Goal: Use online tool/utility: Utilize a website feature to perform a specific function

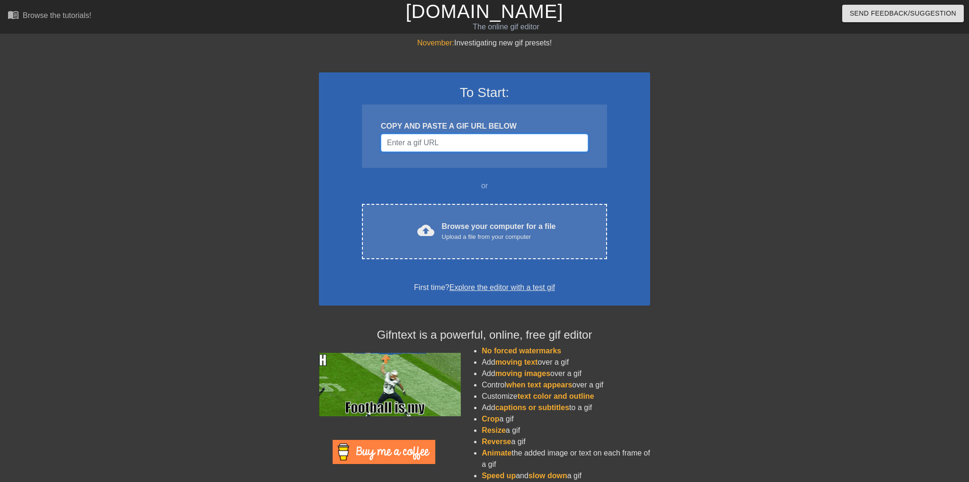
click at [484, 146] on input "Username" at bounding box center [484, 143] width 207 height 18
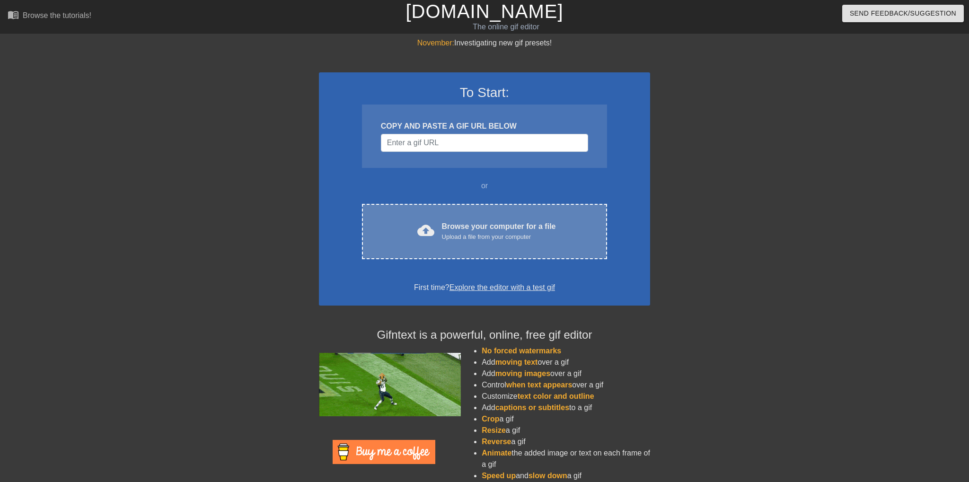
click at [471, 243] on div "cloud_upload Browse your computer for a file Upload a file from your computer C…" at bounding box center [484, 231] width 245 height 55
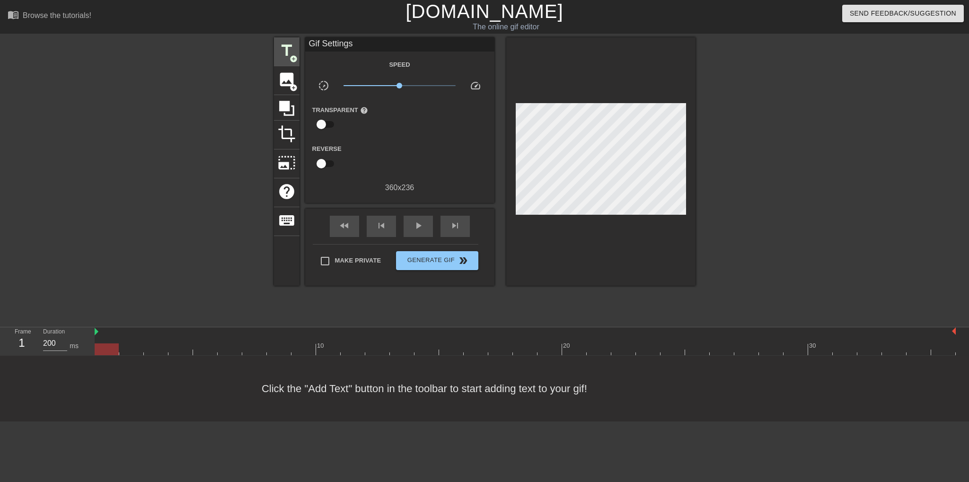
click at [279, 54] on span "title" at bounding box center [287, 51] width 18 height 18
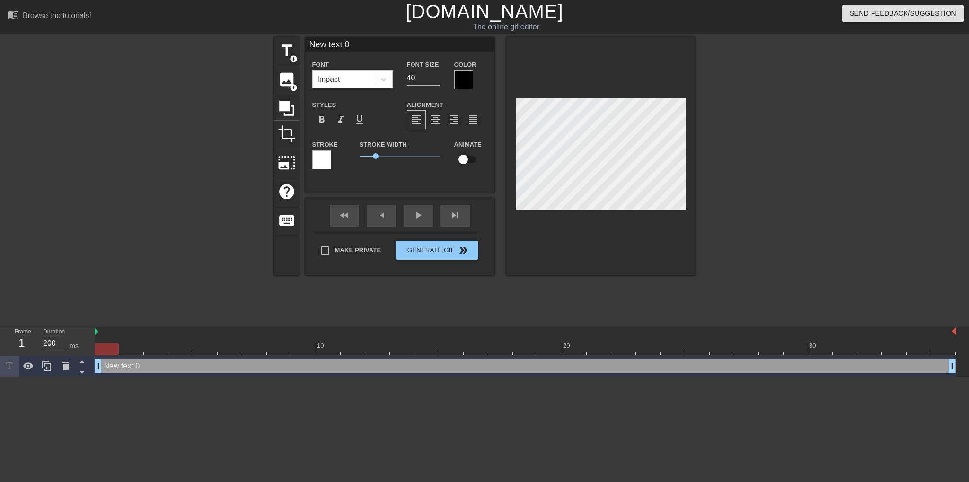
click at [672, 212] on div at bounding box center [600, 156] width 189 height 238
type input "B"
type textarea "B"
type input "BA"
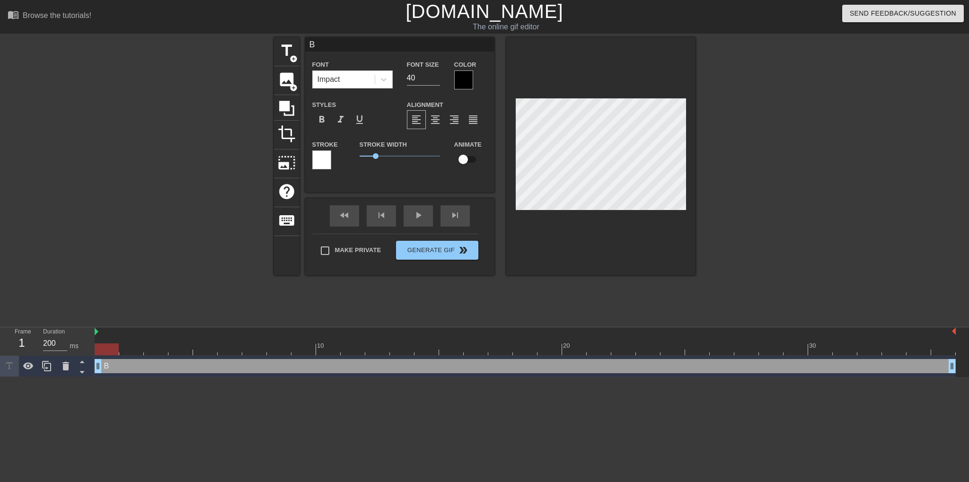
type textarea "BA"
type input "BAG"
type textarea "BAG"
type input "BAGO"
type textarea "BAGO"
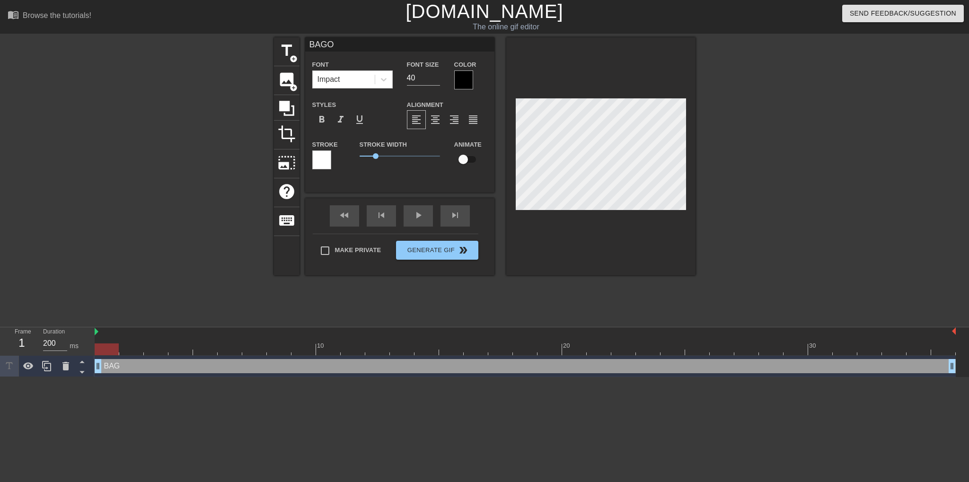
type input "BAGOT"
type textarea "BAGOT"
type input "BAGOTS"
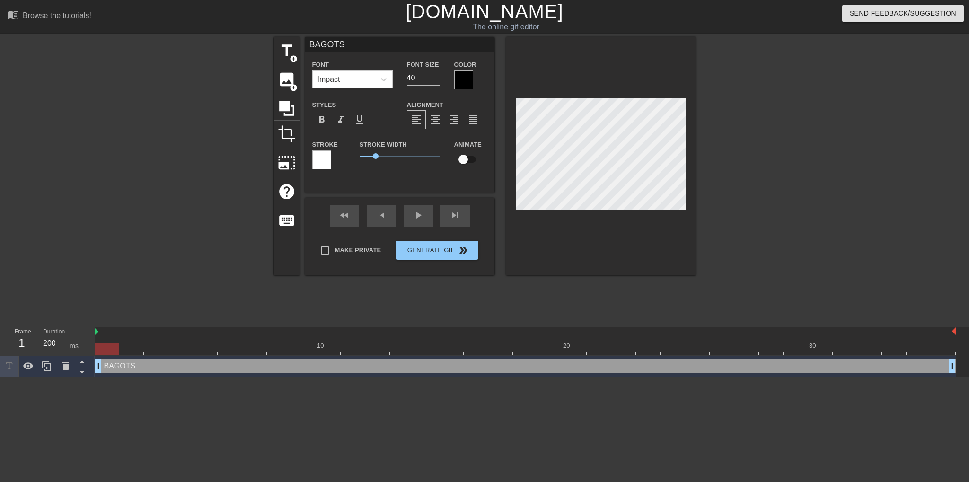
type textarea "BAGOTS"
click at [451, 74] on div "Color" at bounding box center [470, 74] width 47 height 31
click at [461, 75] on div at bounding box center [463, 79] width 19 height 19
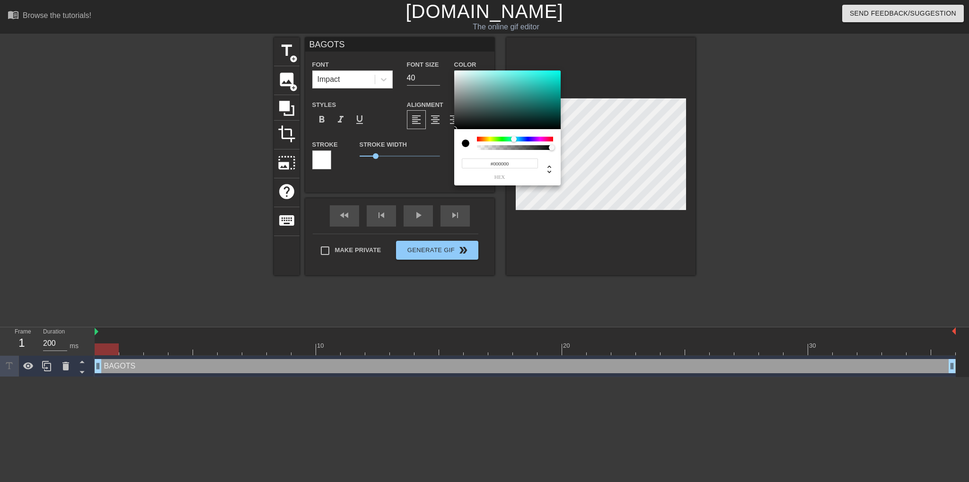
drag, startPoint x: 504, startPoint y: 139, endPoint x: 391, endPoint y: 140, distance: 112.6
click at [454, 145] on div "#000000 hex" at bounding box center [507, 127] width 106 height 115
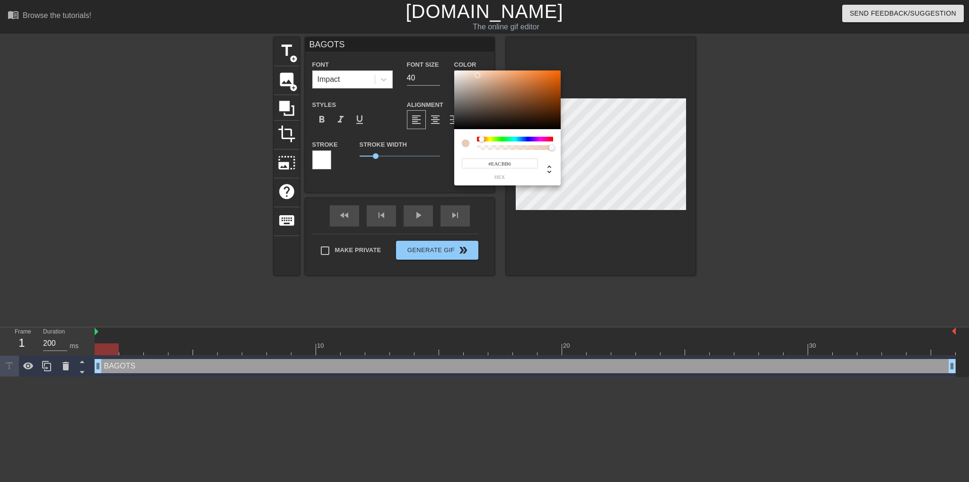
click at [454, 75] on div at bounding box center [507, 99] width 106 height 59
click at [457, 73] on div at bounding box center [507, 99] width 106 height 59
click at [457, 72] on div at bounding box center [457, 73] width 6 height 6
type input "#F7F2F1"
click at [456, 72] on div at bounding box center [457, 73] width 6 height 6
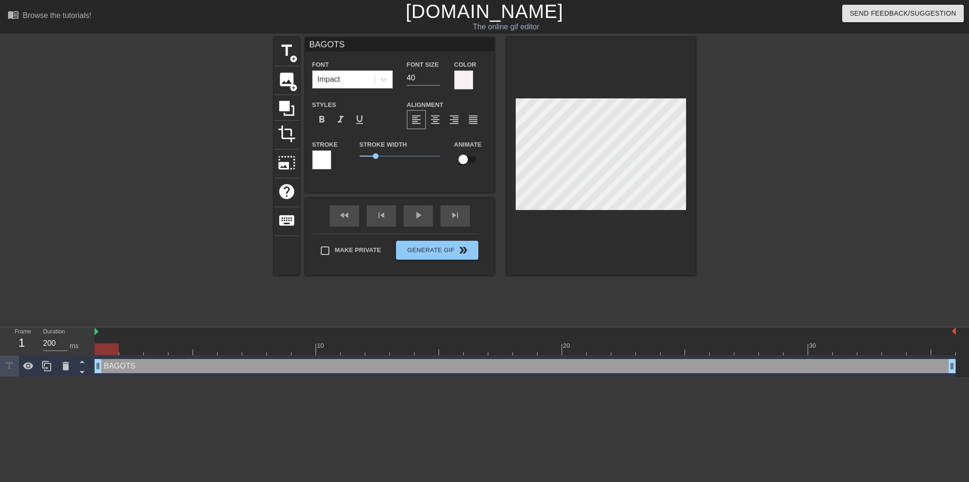
click at [322, 160] on div at bounding box center [321, 159] width 19 height 19
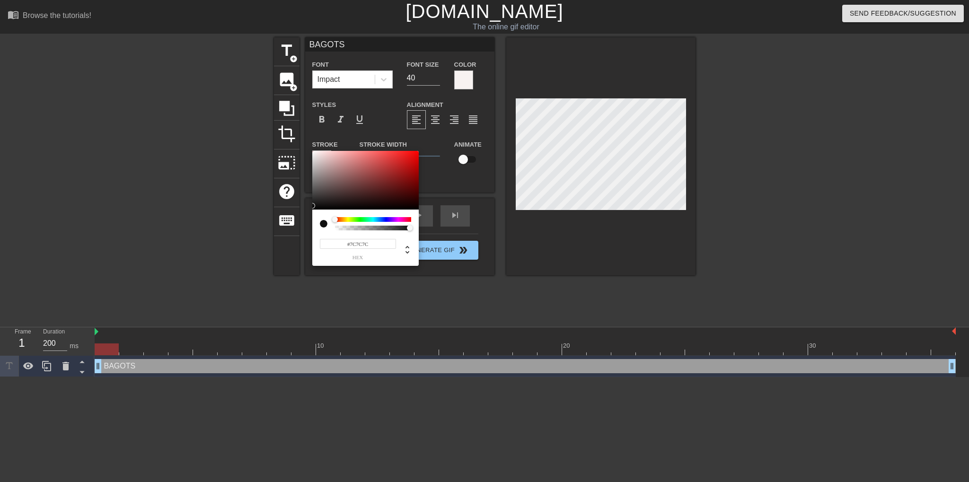
type input "#000000"
drag, startPoint x: 369, startPoint y: 188, endPoint x: 290, endPoint y: 221, distance: 85.9
click at [312, 210] on div at bounding box center [365, 180] width 106 height 59
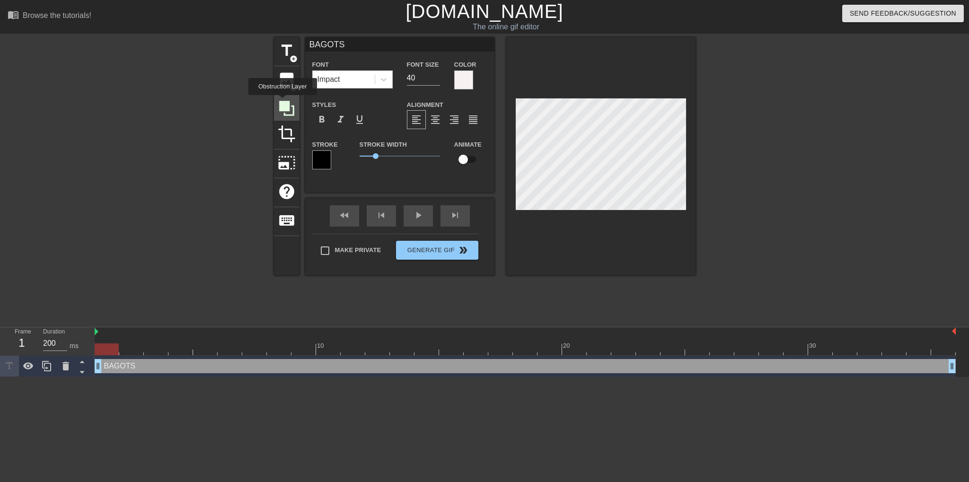
click at [282, 102] on icon at bounding box center [286, 108] width 15 height 15
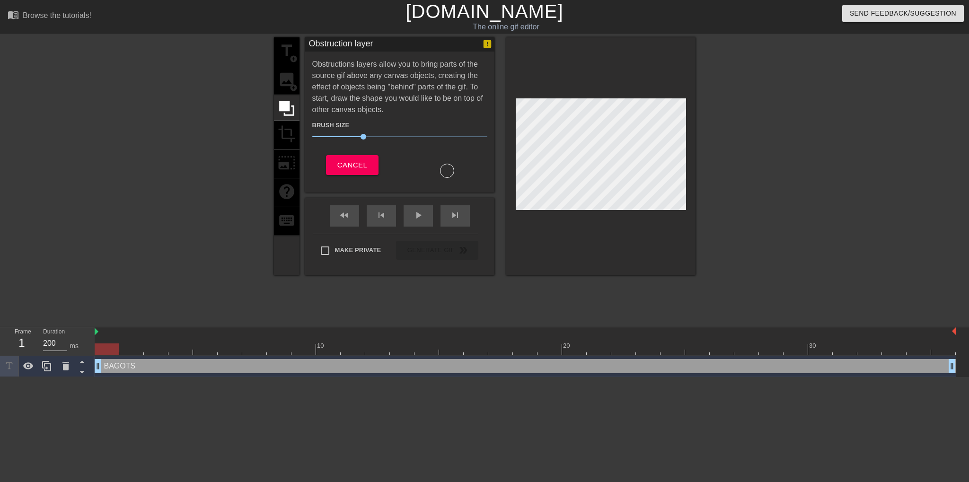
click at [295, 50] on div "title add_circle image add_circle crop photo_size_select_large help keyboard" at bounding box center [287, 156] width 26 height 238
click at [348, 163] on span "Cancel" at bounding box center [352, 165] width 30 height 12
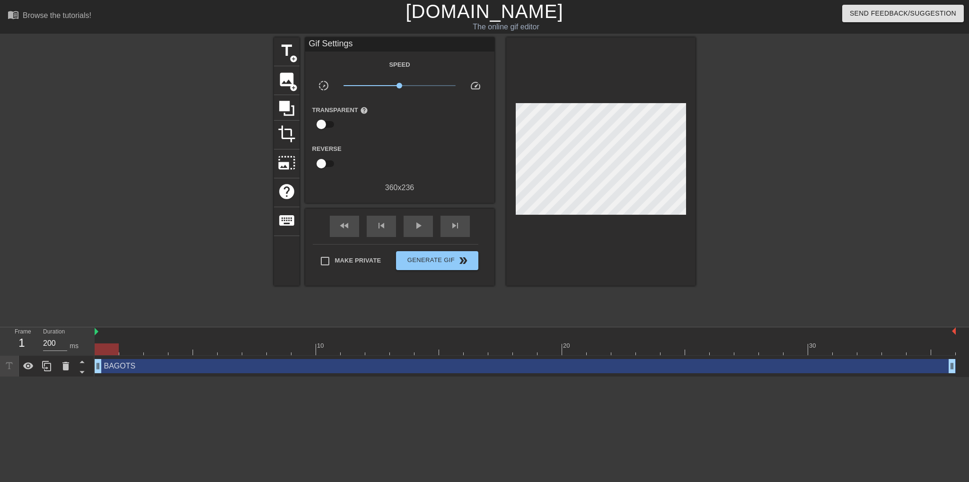
click at [745, 195] on div at bounding box center [778, 179] width 142 height 284
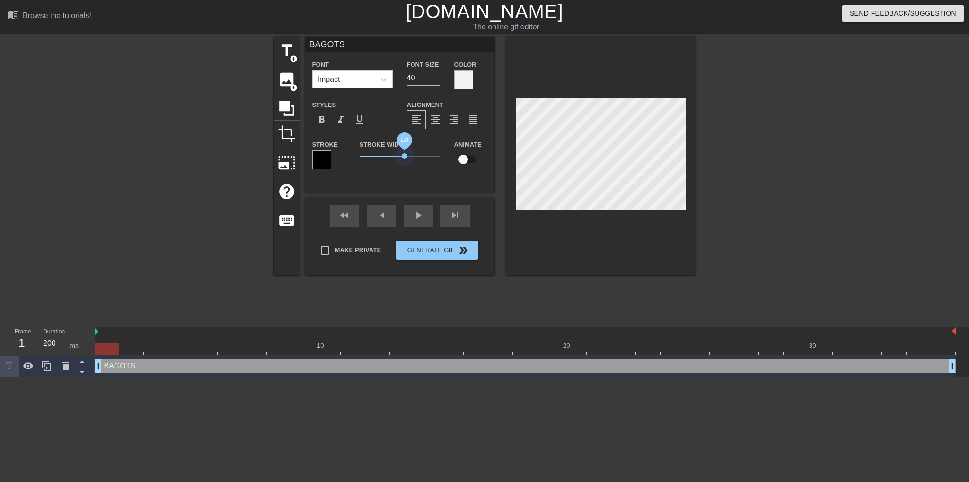
drag, startPoint x: 377, startPoint y: 157, endPoint x: 404, endPoint y: 169, distance: 29.4
click at [404, 169] on div "Stroke Width 2.8" at bounding box center [399, 158] width 95 height 39
click at [804, 186] on div at bounding box center [778, 179] width 142 height 284
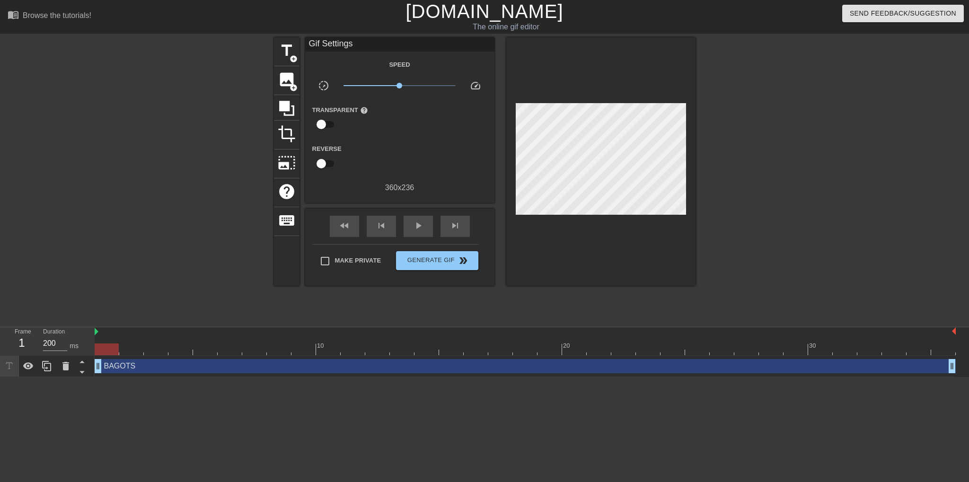
click at [779, 215] on div at bounding box center [778, 179] width 142 height 284
click at [634, 260] on div at bounding box center [600, 161] width 189 height 248
click at [618, 270] on div at bounding box center [600, 161] width 189 height 248
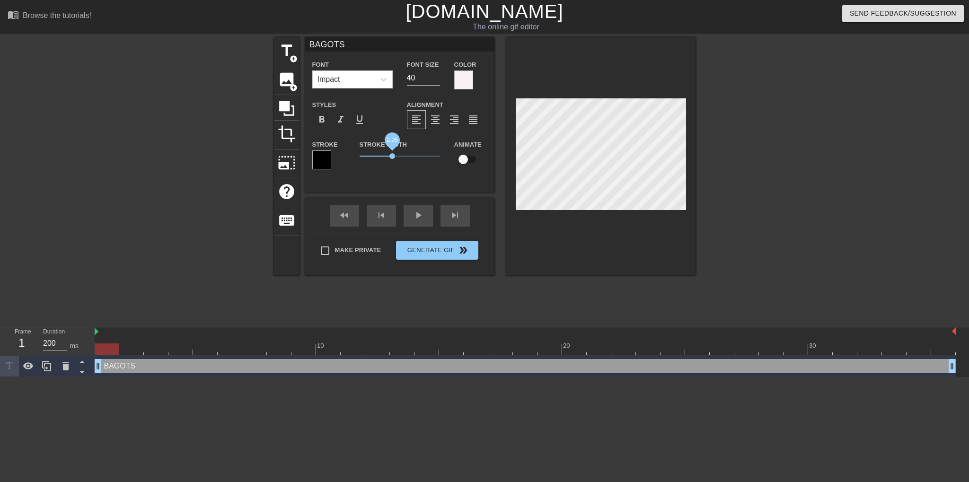
drag, startPoint x: 400, startPoint y: 154, endPoint x: 393, endPoint y: 157, distance: 8.3
click at [393, 157] on span "2.05" at bounding box center [399, 155] width 80 height 11
click at [464, 160] on input "checkbox" at bounding box center [463, 159] width 54 height 18
click at [470, 160] on input "checkbox" at bounding box center [472, 159] width 54 height 18
checkbox input "false"
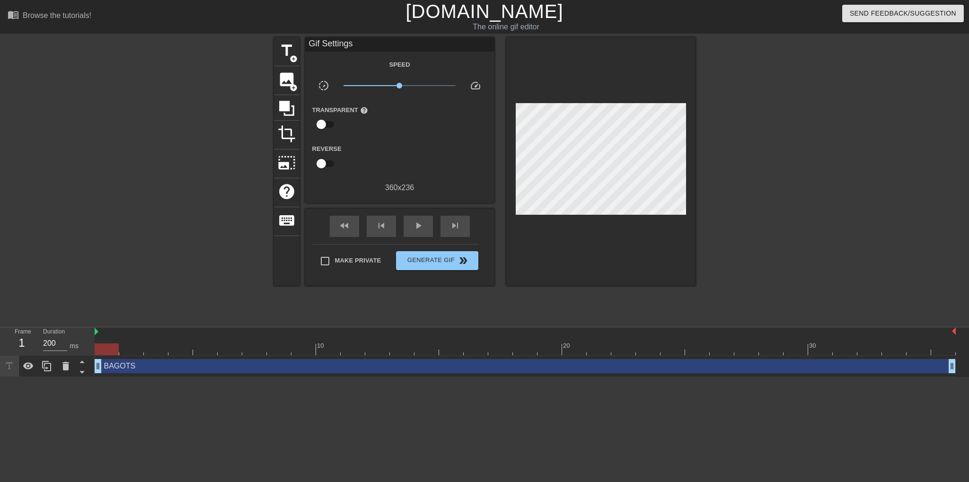
click at [647, 241] on div at bounding box center [600, 161] width 189 height 248
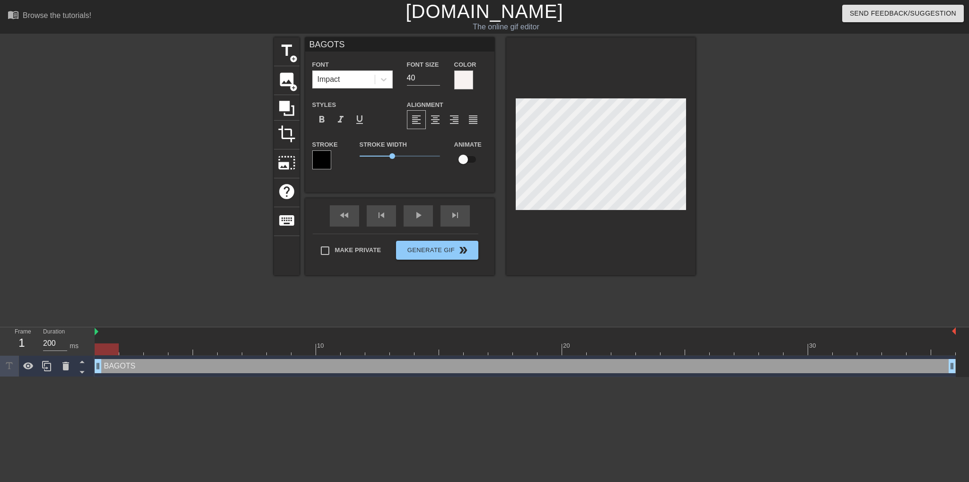
click at [649, 233] on div at bounding box center [600, 156] width 189 height 238
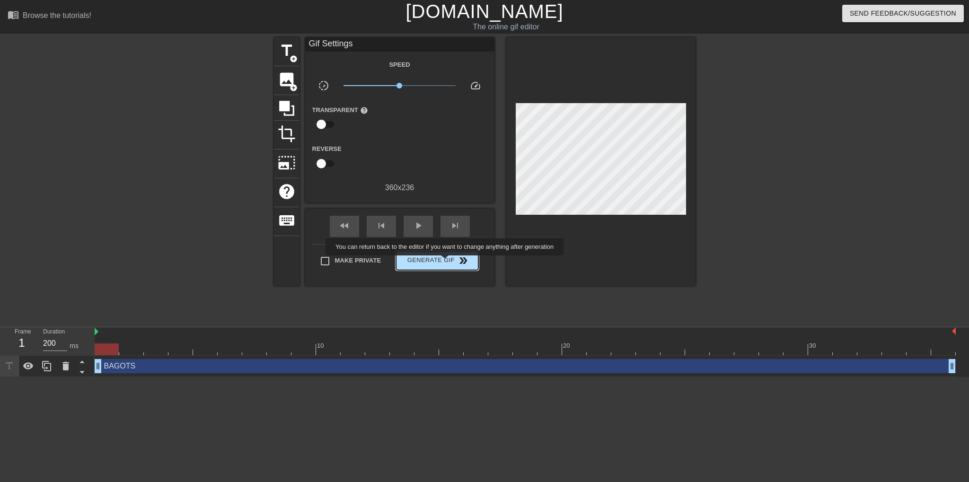
click at [443, 263] on span "Generate Gif double_arrow" at bounding box center [437, 260] width 74 height 11
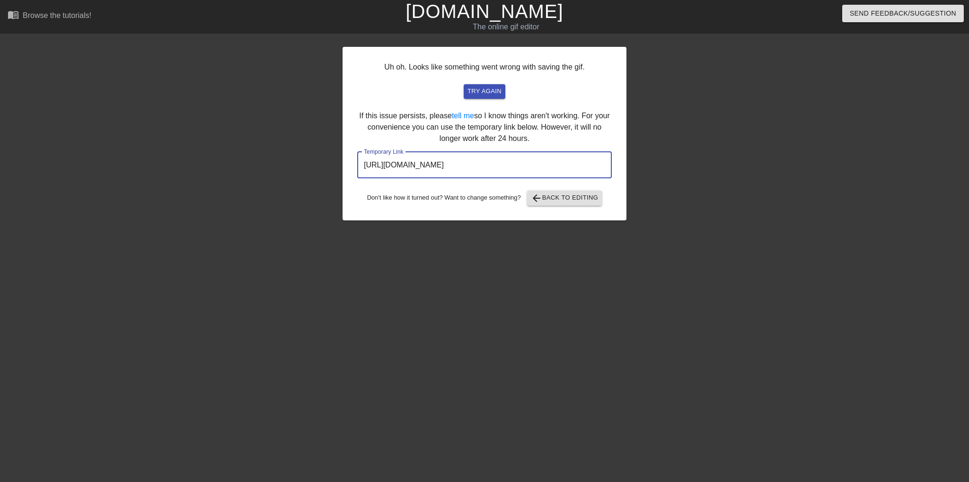
drag, startPoint x: 595, startPoint y: 167, endPoint x: 321, endPoint y: 174, distance: 274.4
click at [357, 174] on input "[URL][DOMAIN_NAME]" at bounding box center [484, 165] width 254 height 26
click at [614, 124] on div "Uh oh. Looks like something went wrong with saving the gif. try again If this i…" at bounding box center [484, 134] width 284 height 174
click at [568, 210] on div "Uh oh. Looks like something went wrong with saving the gif. try again If this i…" at bounding box center [484, 134] width 284 height 174
click at [572, 197] on span "arrow_back Back to Editing" at bounding box center [565, 197] width 68 height 11
